Goal: Information Seeking & Learning: Understand process/instructions

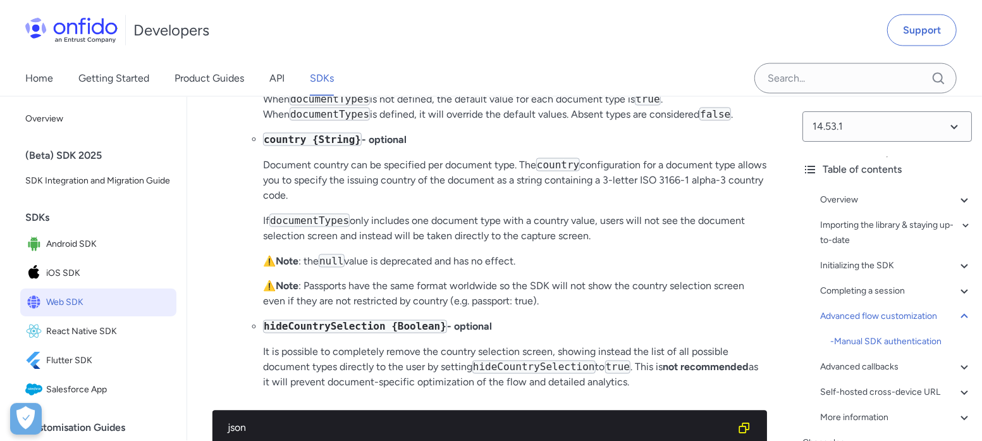
scroll to position [18730, 0]
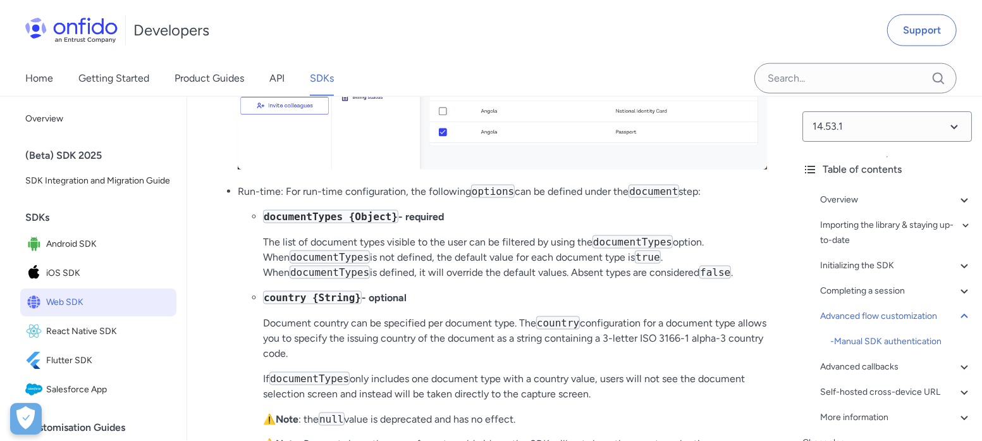
drag, startPoint x: 294, startPoint y: 292, endPoint x: 750, endPoint y: 282, distance: 456.6
drag, startPoint x: 335, startPoint y: 314, endPoint x: 585, endPoint y: 309, distance: 250.4
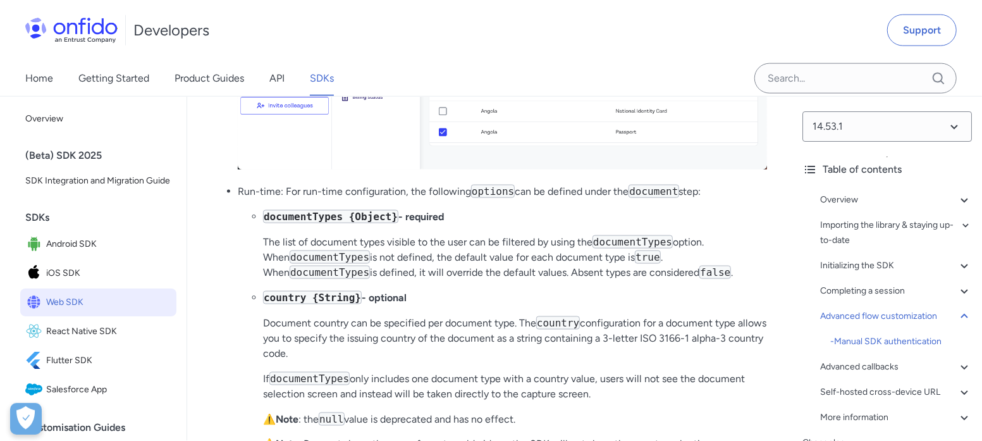
drag, startPoint x: 585, startPoint y: 309, endPoint x: 544, endPoint y: 312, distance: 41.8
drag, startPoint x: 329, startPoint y: 314, endPoint x: 587, endPoint y: 310, distance: 258.6
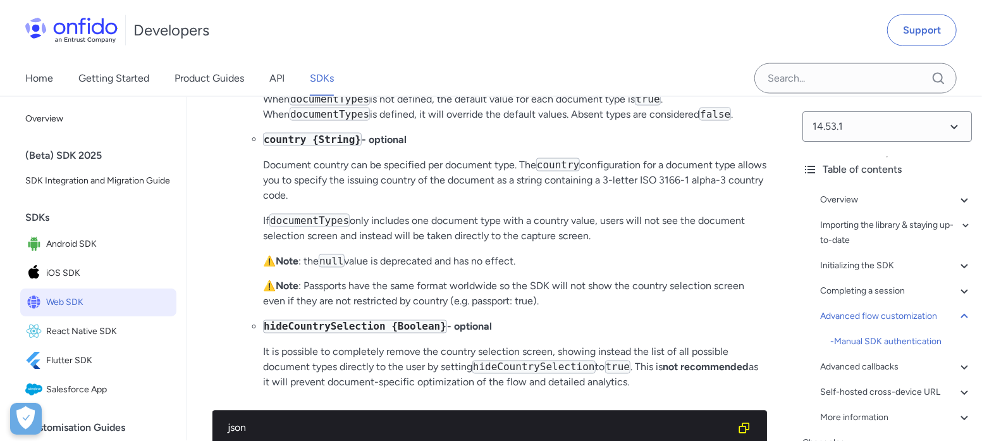
scroll to position [18967, 0]
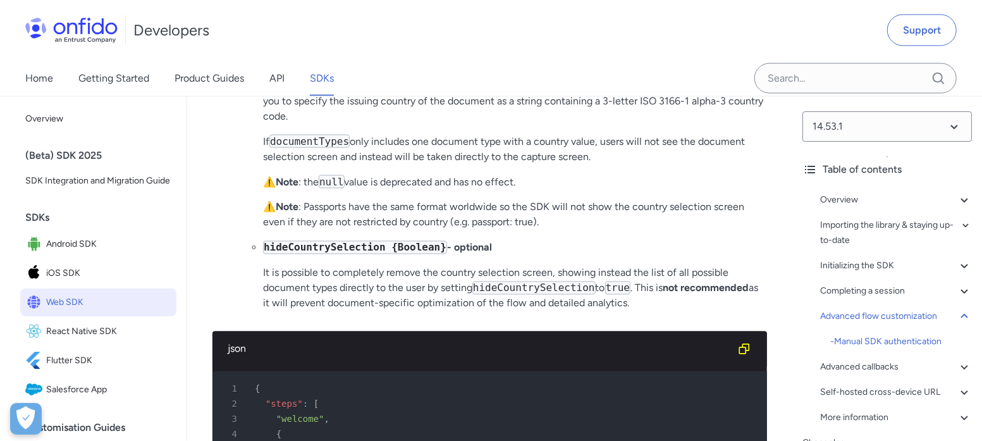
drag, startPoint x: 306, startPoint y: 333, endPoint x: 509, endPoint y: 332, distance: 203.0
drag, startPoint x: 509, startPoint y: 332, endPoint x: 558, endPoint y: 349, distance: 51.6
